Goal: Task Accomplishment & Management: Manage account settings

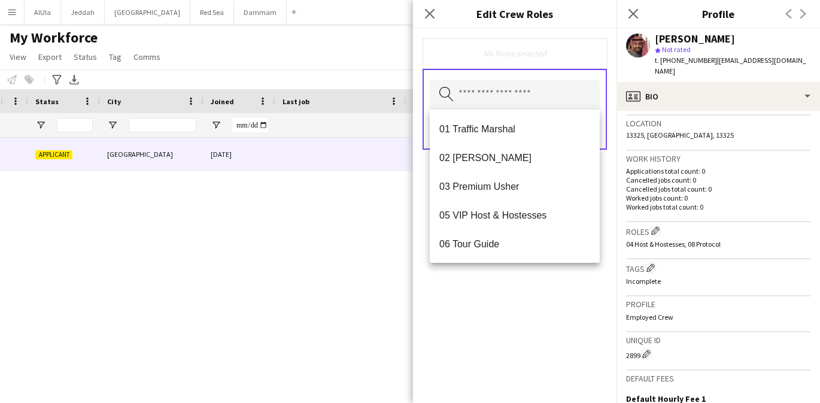
click at [676, 224] on h3 "Roles Edit crew company roles" at bounding box center [718, 230] width 184 height 13
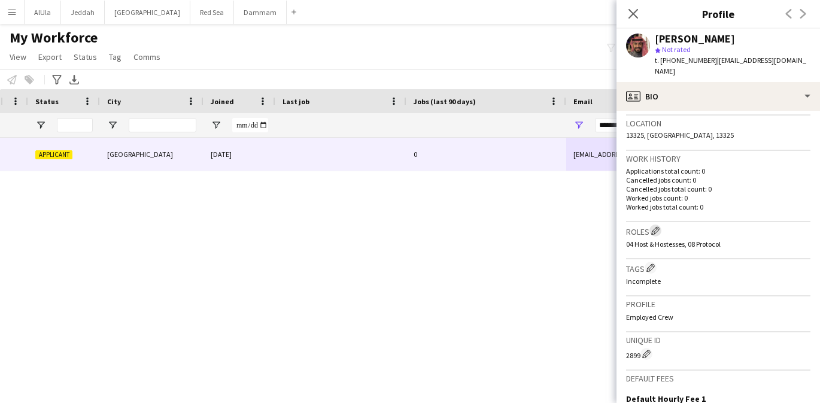
click at [658, 226] on app-icon "Edit crew company roles" at bounding box center [655, 230] width 8 height 8
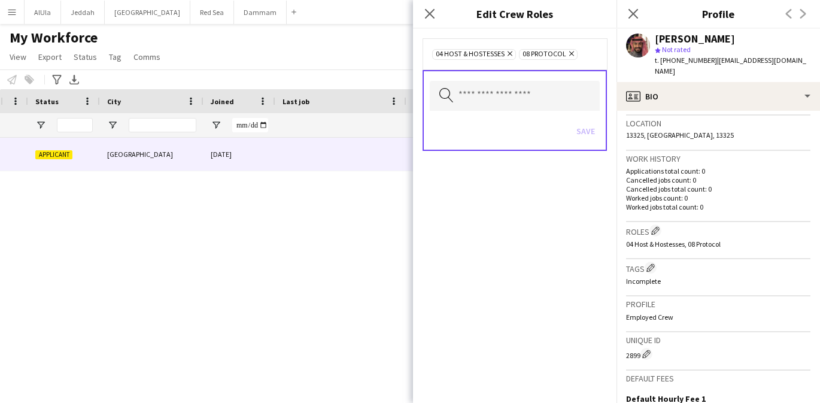
click at [571, 52] on icon at bounding box center [571, 53] width 5 height 5
click at [583, 130] on button "Save" at bounding box center [586, 130] width 28 height 19
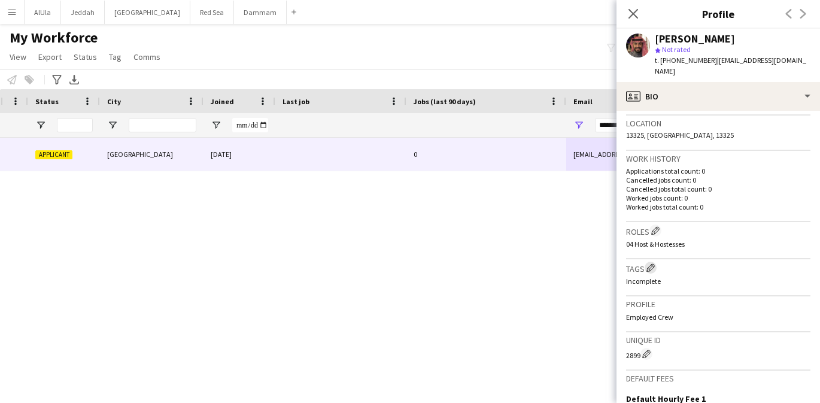
click at [653, 263] on app-icon "Edit crew company tags" at bounding box center [650, 267] width 8 height 8
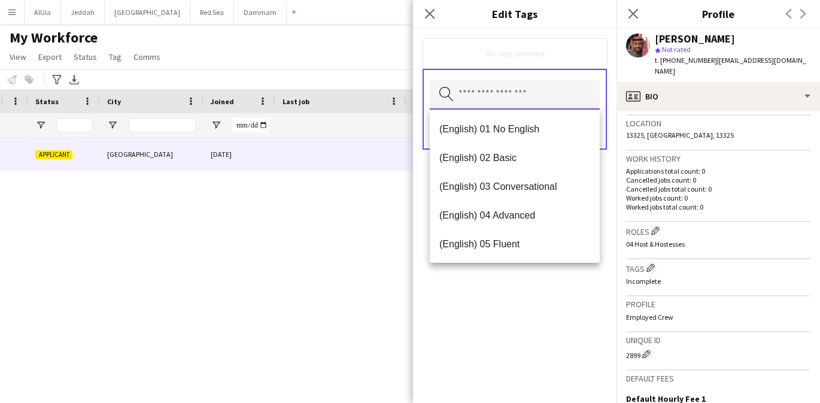
click at [487, 99] on input "text" at bounding box center [515, 95] width 170 height 30
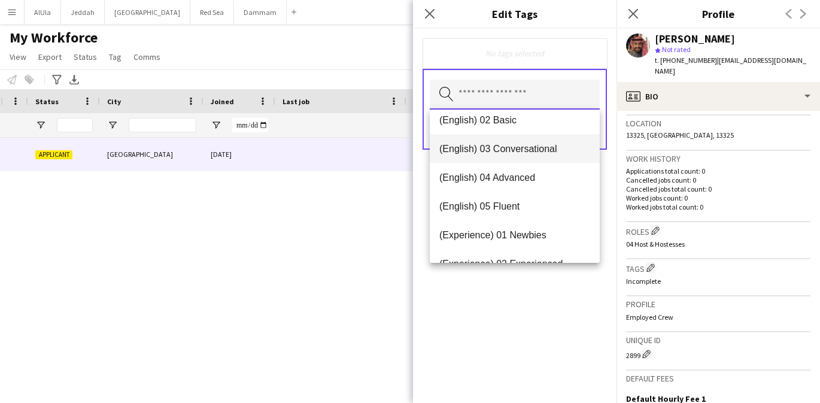
scroll to position [38, 0]
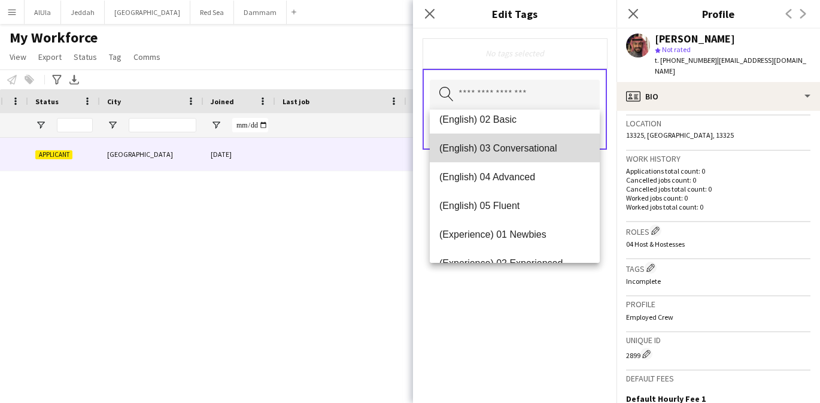
click at [501, 153] on mat-option "(English) 03 Conversational" at bounding box center [515, 147] width 170 height 29
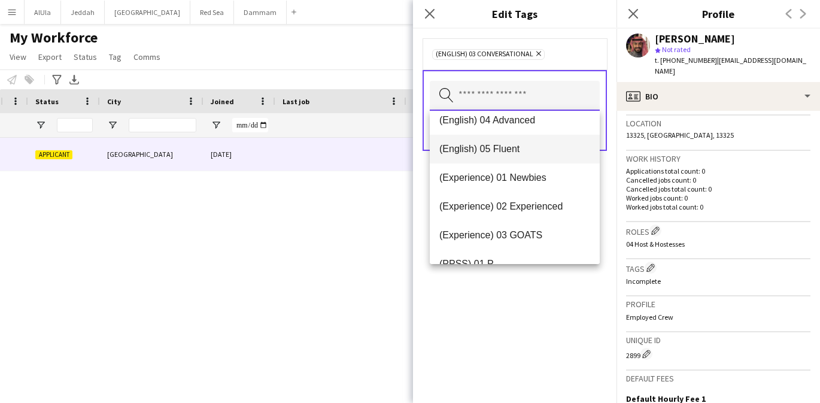
scroll to position [80, 0]
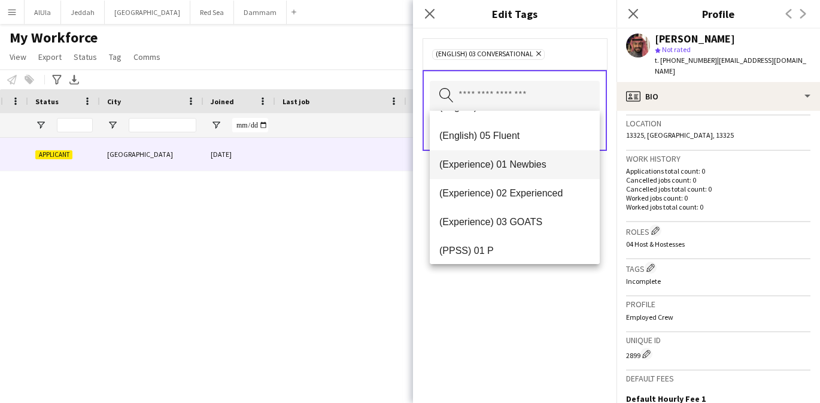
click at [513, 162] on span "(Experience) 01 Newbies" at bounding box center [514, 164] width 151 height 11
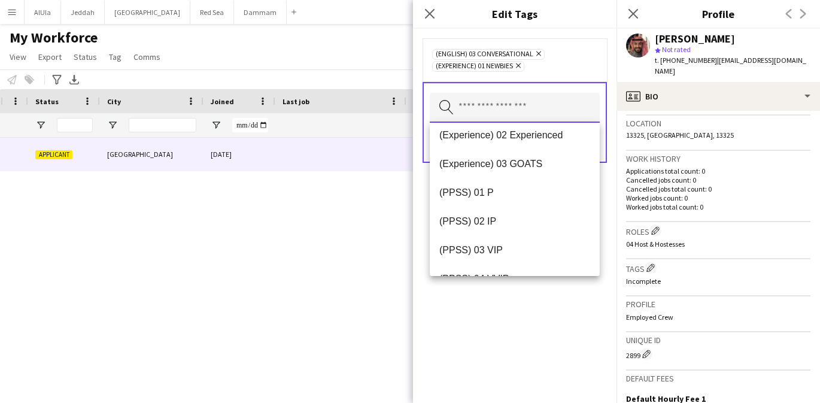
scroll to position [126, 0]
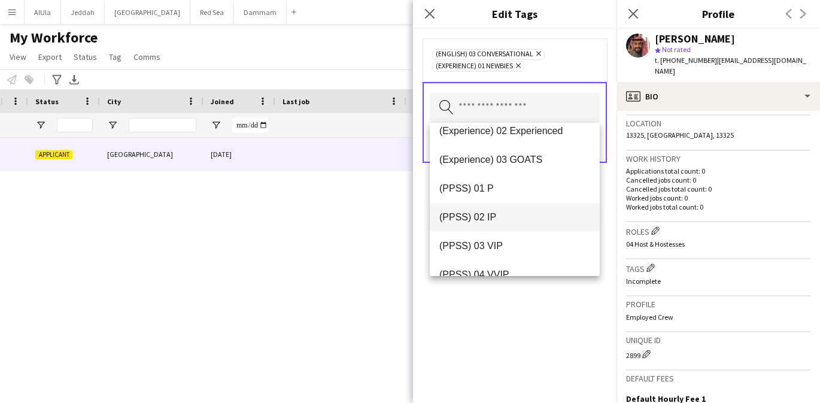
click at [516, 222] on span "(PPSS) 02 IP" at bounding box center [514, 216] width 151 height 11
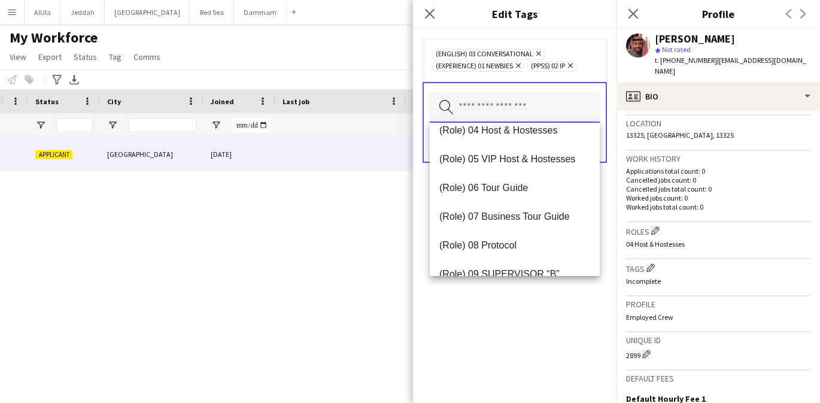
scroll to position [403, 0]
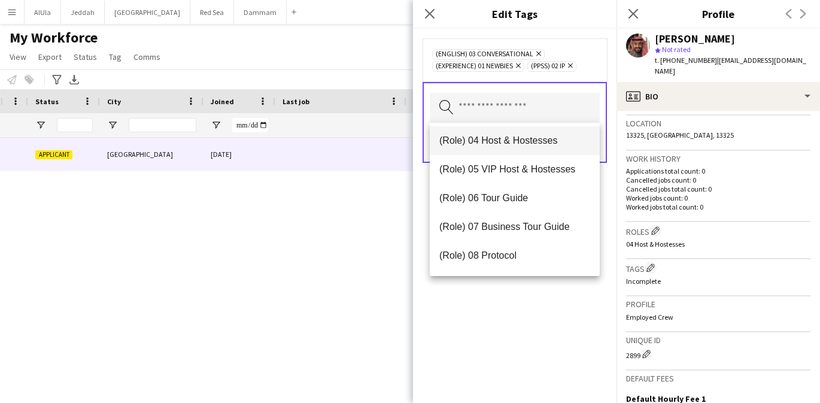
click at [503, 137] on span "(Role) 04 Host & Hostesses" at bounding box center [514, 140] width 151 height 11
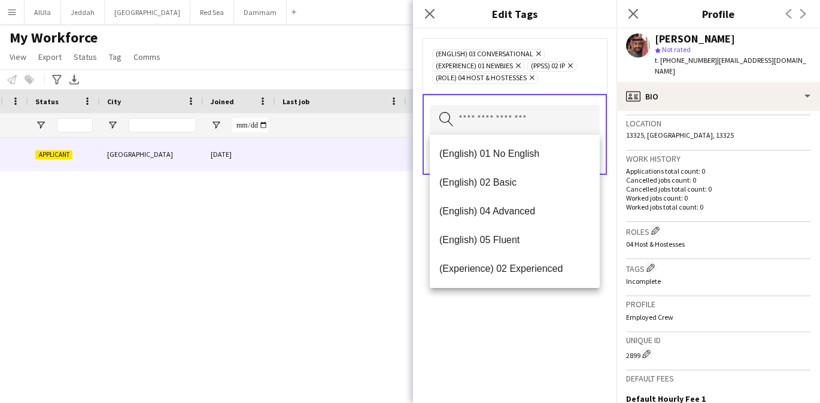
click at [519, 310] on div "(English) 03 Conversational Remove (Experience) 01 Newbies Remove (PPSS) 02 IP …" at bounding box center [514, 216] width 203 height 374
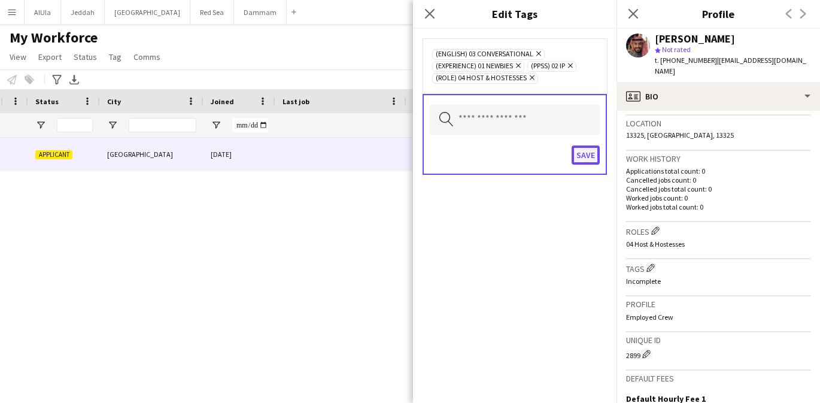
click at [585, 150] on button "Save" at bounding box center [586, 154] width 28 height 19
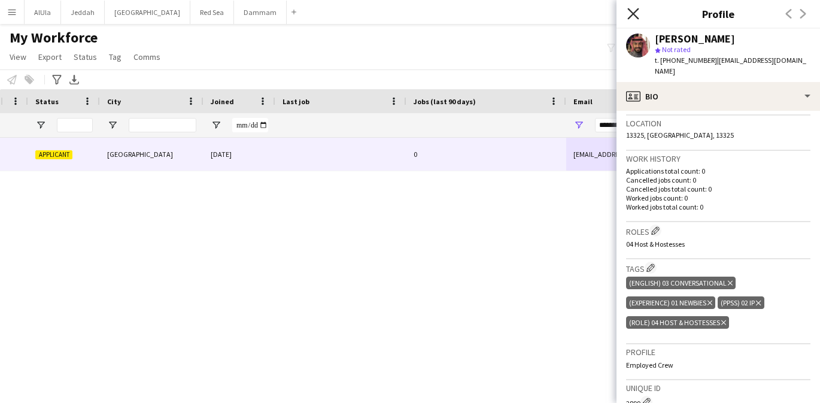
click at [634, 12] on icon at bounding box center [632, 13] width 11 height 11
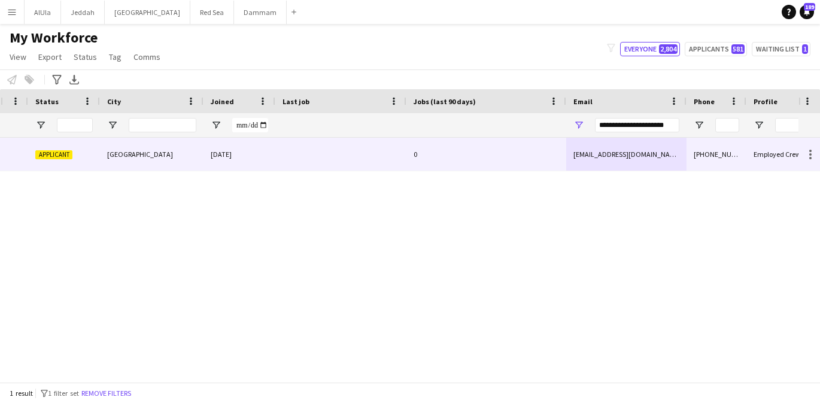
click at [520, 145] on div "0" at bounding box center [486, 154] width 160 height 33
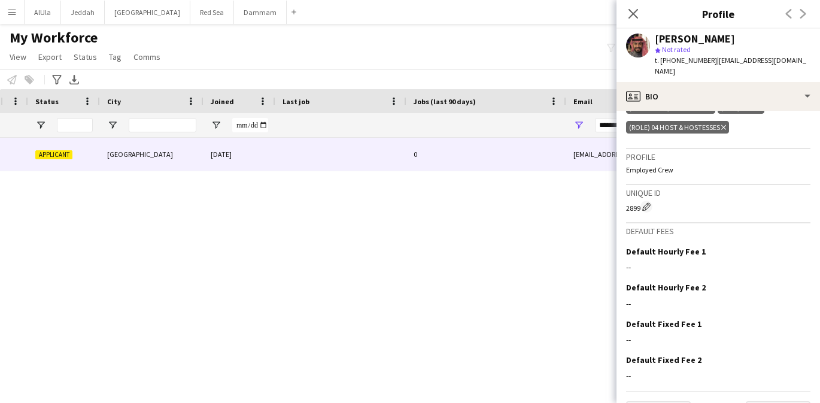
scroll to position [470, 0]
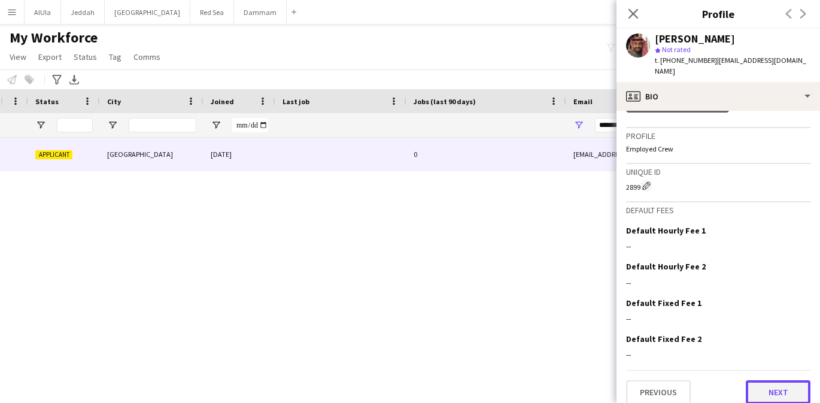
click at [771, 380] on button "Next" at bounding box center [778, 392] width 65 height 24
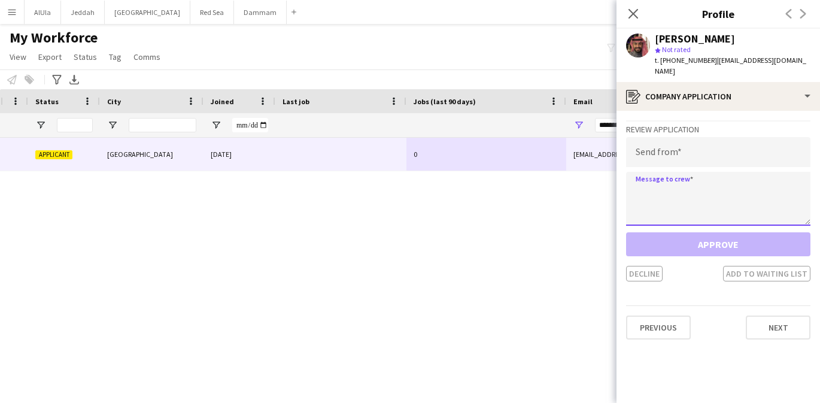
click at [658, 189] on textarea at bounding box center [718, 199] width 184 height 54
paste textarea "**********"
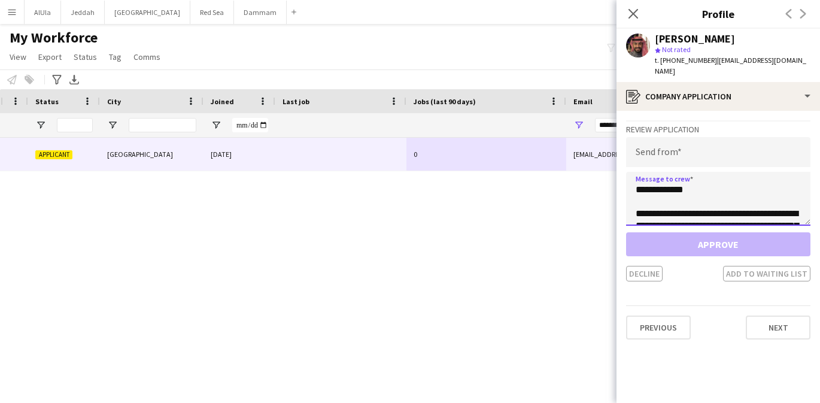
scroll to position [199, 0]
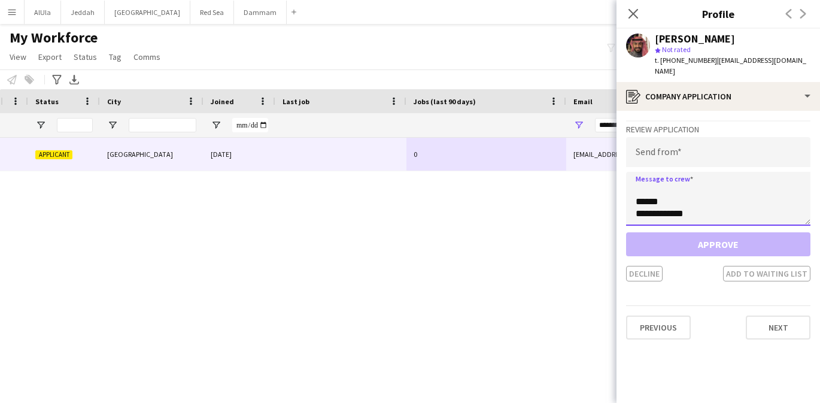
type textarea "**********"
click at [715, 146] on input "email" at bounding box center [718, 152] width 184 height 30
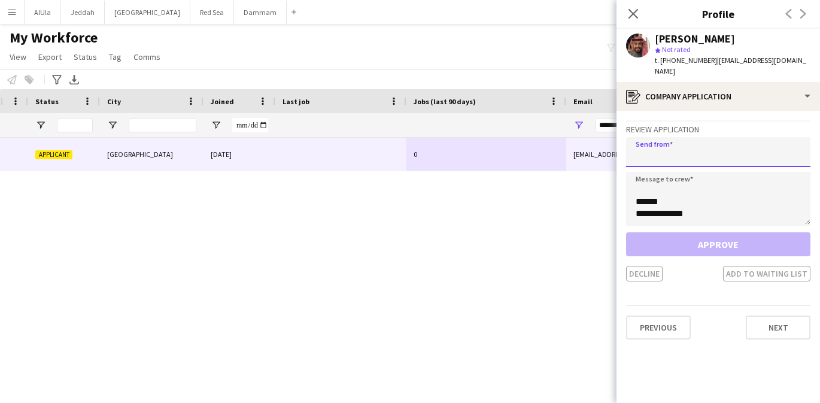
paste input "**********"
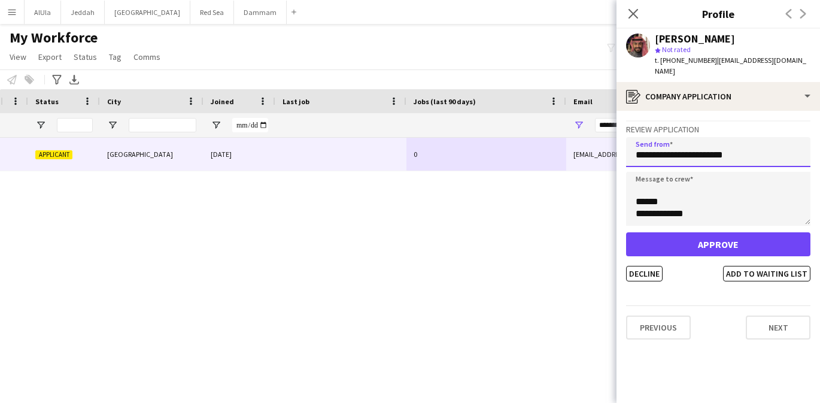
type input "**********"
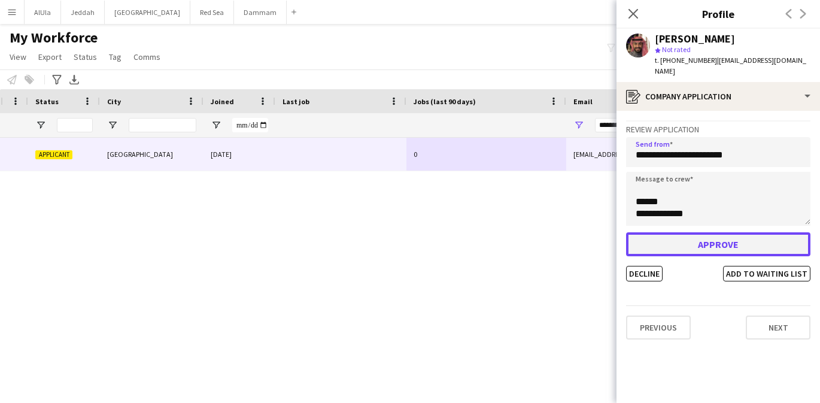
click at [703, 232] on button "Approve" at bounding box center [718, 244] width 184 height 24
